Goal: Information Seeking & Learning: Learn about a topic

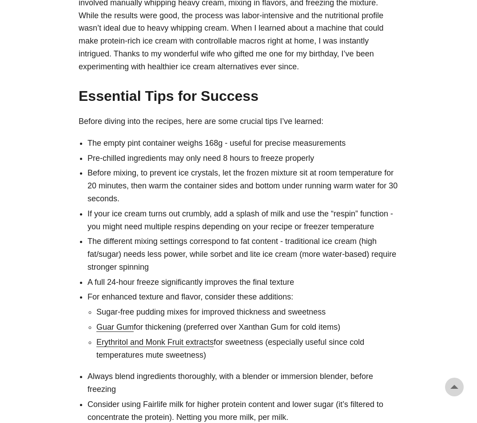
scroll to position [400, 0]
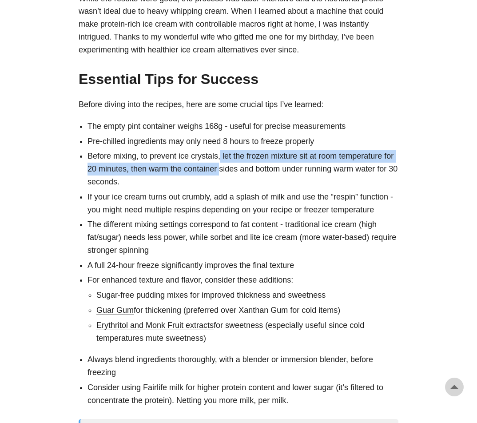
drag, startPoint x: 218, startPoint y: 160, endPoint x: 220, endPoint y: 166, distance: 6.8
click at [220, 166] on li "Before mixing, to prevent ice crystals, let the frozen mixture sit at room temp…" at bounding box center [242, 169] width 311 height 38
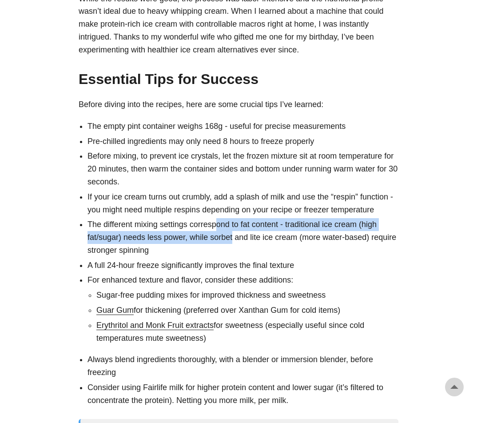
drag, startPoint x: 218, startPoint y: 224, endPoint x: 226, endPoint y: 249, distance: 26.7
click at [227, 248] on li "The different mixing settings correspond to fat content - traditional ice cream…" at bounding box center [242, 237] width 311 height 38
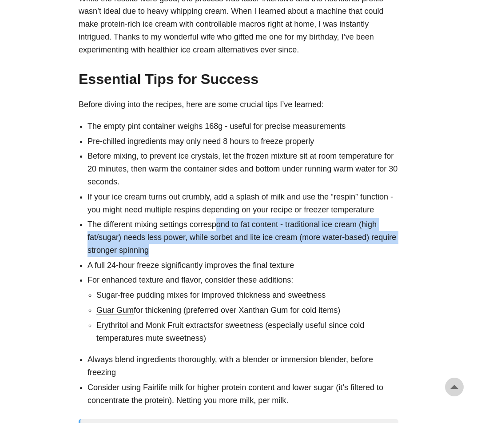
click at [225, 251] on li "The different mixing settings correspond to fat content - traditional ice cream…" at bounding box center [242, 237] width 311 height 38
click at [224, 249] on li "The different mixing settings correspond to fat content - traditional ice cream…" at bounding box center [242, 237] width 311 height 38
click at [223, 244] on li "The different mixing settings correspond to fat content - traditional ice cream…" at bounding box center [242, 237] width 311 height 38
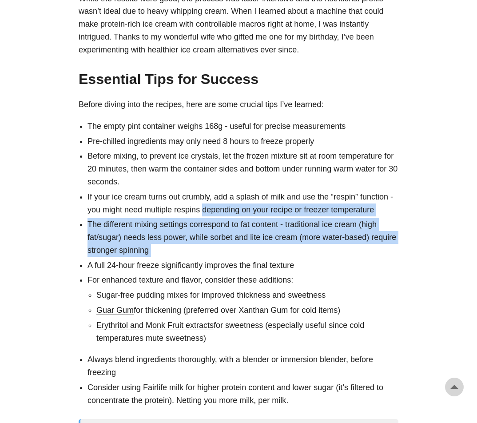
drag, startPoint x: 223, startPoint y: 244, endPoint x: 211, endPoint y: 209, distance: 37.1
click at [211, 209] on ul "The empty pint container weighs 168g - useful for precise measurements Pre-chil…" at bounding box center [239, 263] width 320 height 287
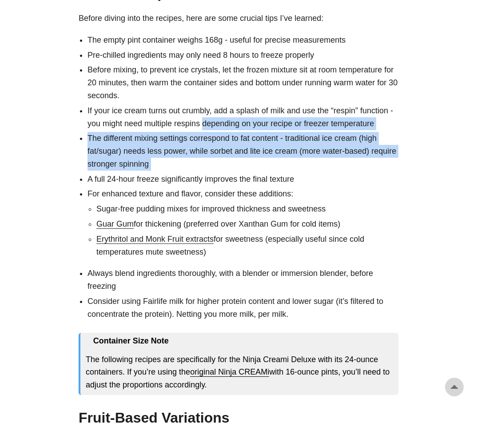
scroll to position [488, 0]
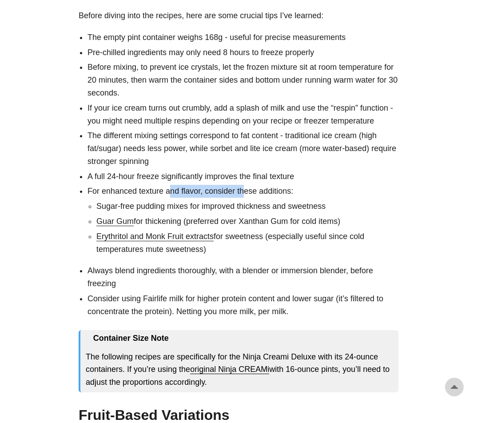
drag, startPoint x: 168, startPoint y: 192, endPoint x: 259, endPoint y: 193, distance: 91.0
click at [256, 193] on li "For enhanced texture and flavor, consider these additions: Sugar-free pudding m…" at bounding box center [242, 220] width 311 height 71
drag, startPoint x: 276, startPoint y: 193, endPoint x: 158, endPoint y: 185, distance: 118.3
click at [161, 186] on li "For enhanced texture and flavor, consider these additions: Sugar-free pudding m…" at bounding box center [242, 220] width 311 height 71
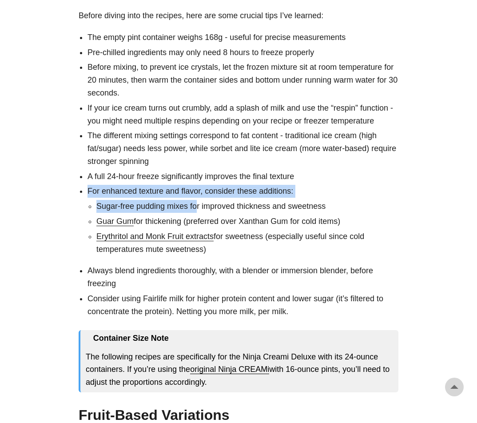
drag, startPoint x: 143, startPoint y: 198, endPoint x: 207, endPoint y: 202, distance: 63.6
click at [205, 202] on li "For enhanced texture and flavor, consider these additions: Sugar-free pudding m…" at bounding box center [242, 220] width 311 height 71
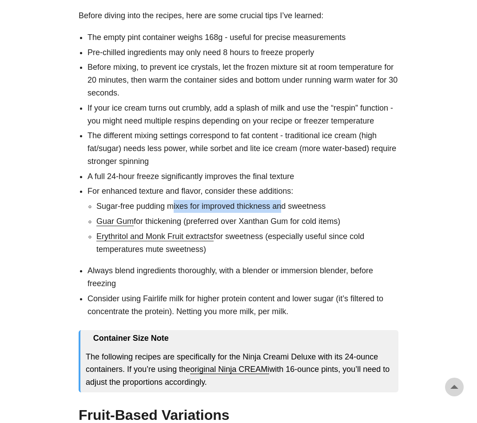
drag, startPoint x: 280, startPoint y: 205, endPoint x: 146, endPoint y: 203, distance: 133.6
click at [155, 204] on li "Sugar-free pudding mixes for improved thickness and sweetness" at bounding box center [247, 206] width 302 height 13
drag, startPoint x: 124, startPoint y: 206, endPoint x: 274, endPoint y: 202, distance: 150.1
click at [269, 202] on li "Sugar-free pudding mixes for improved thickness and sweetness" at bounding box center [247, 206] width 302 height 13
drag, startPoint x: 289, startPoint y: 202, endPoint x: 170, endPoint y: 202, distance: 119.9
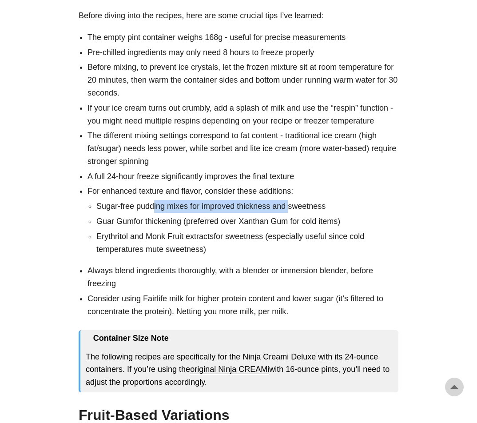
click at [162, 203] on li "Sugar-free pudding mixes for improved thickness and sweetness" at bounding box center [247, 206] width 302 height 13
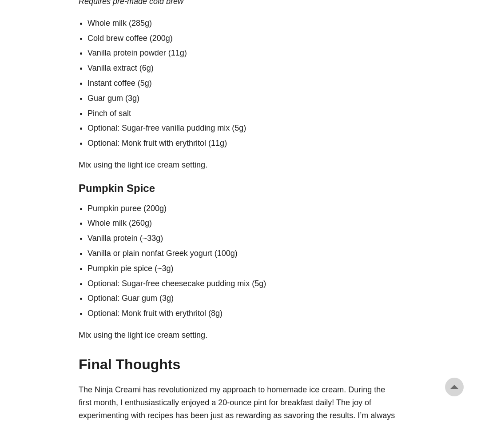
scroll to position [2530, 0]
